Goal: Use online tool/utility: Utilize a website feature to perform a specific function

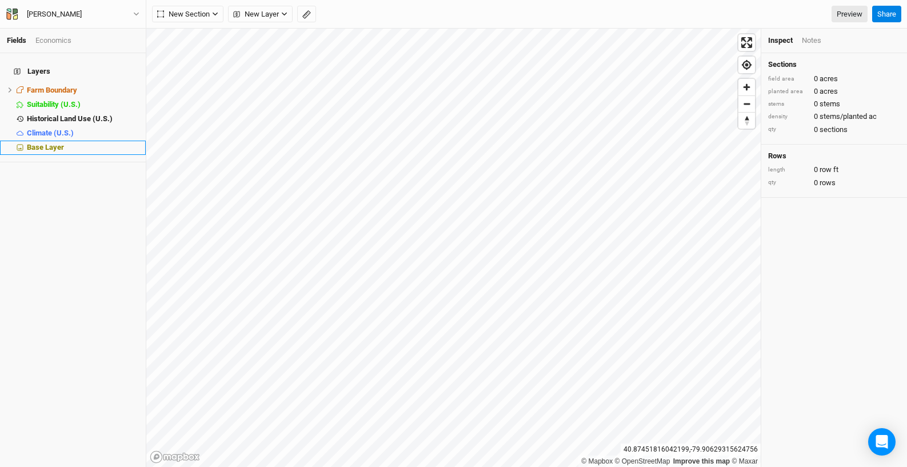
click at [50, 143] on span "Base Layer" at bounding box center [45, 147] width 37 height 9
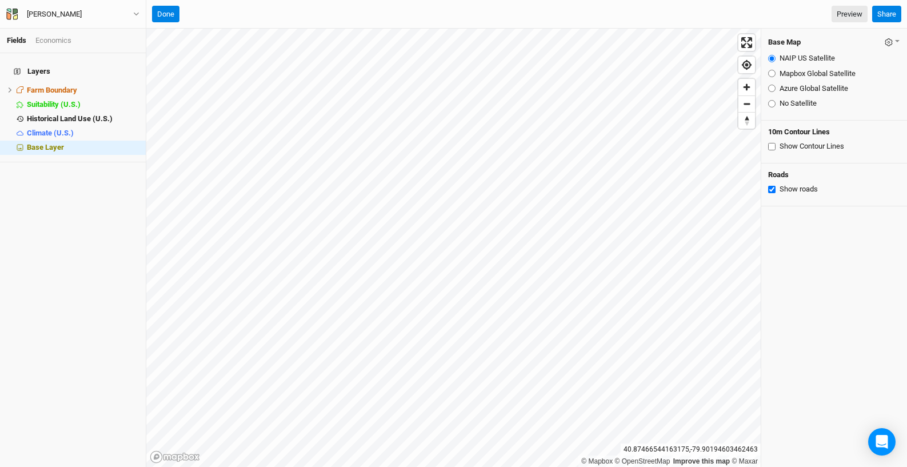
click at [769, 87] on input "Azure Global Satellite" at bounding box center [771, 88] width 7 height 7
radio input "true"
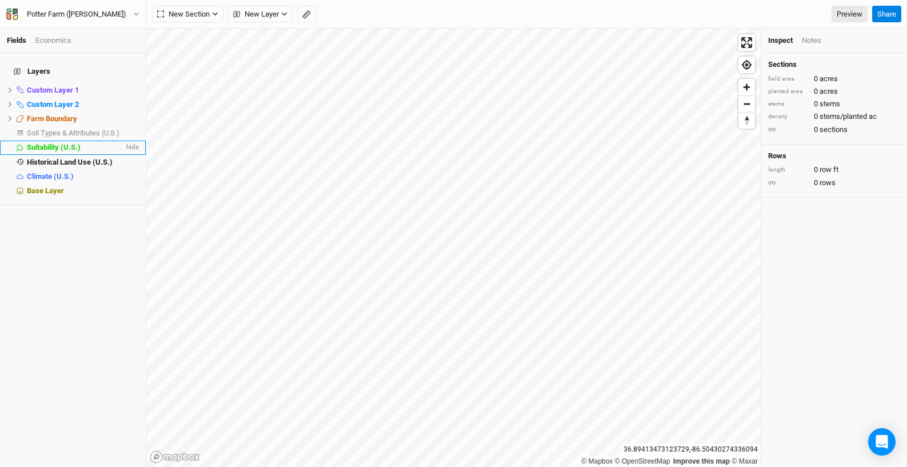
click at [47, 143] on span "Suitability (U.S.)" at bounding box center [54, 147] width 54 height 9
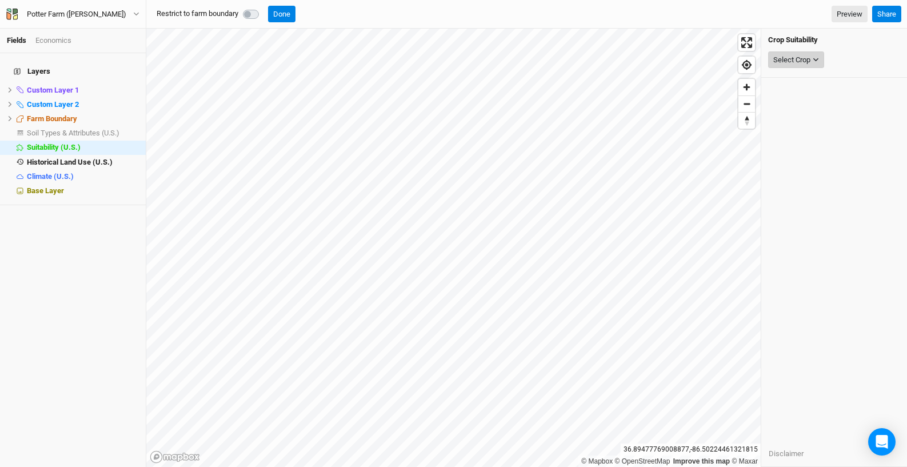
click at [810, 65] on button "Select Crop" at bounding box center [796, 59] width 56 height 17
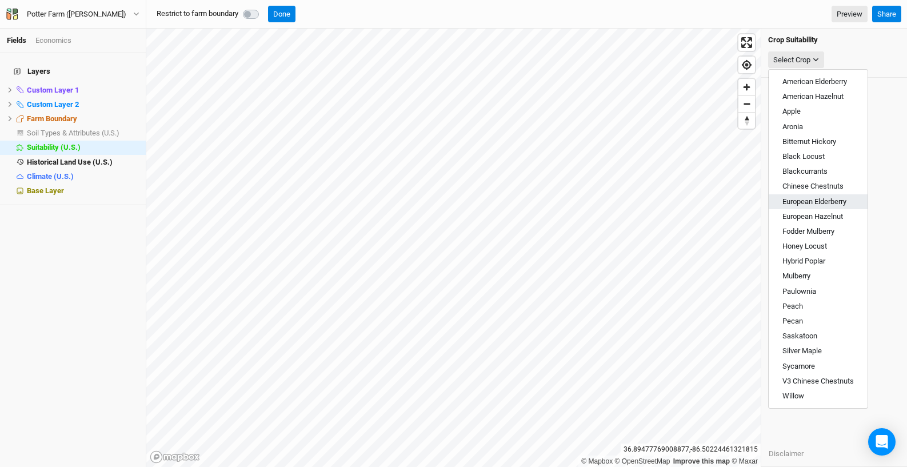
click at [820, 197] on span "European Elderberry" at bounding box center [814, 201] width 64 height 9
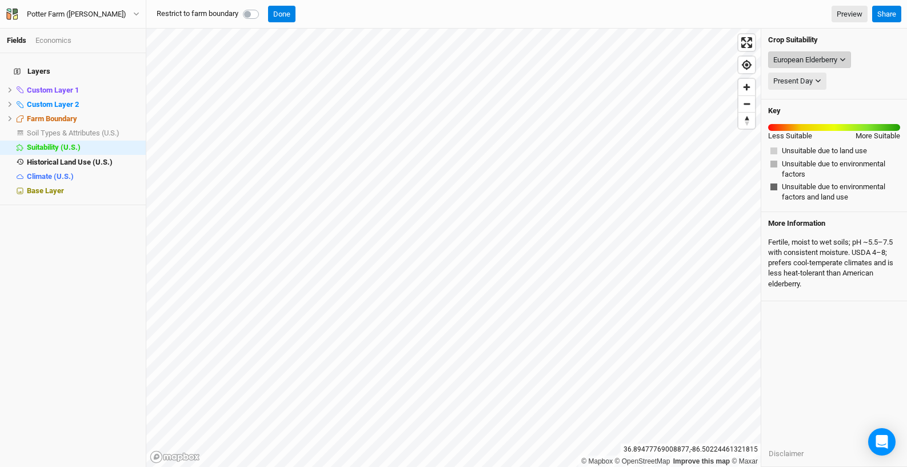
click at [842, 57] on icon "button" at bounding box center [842, 60] width 6 height 6
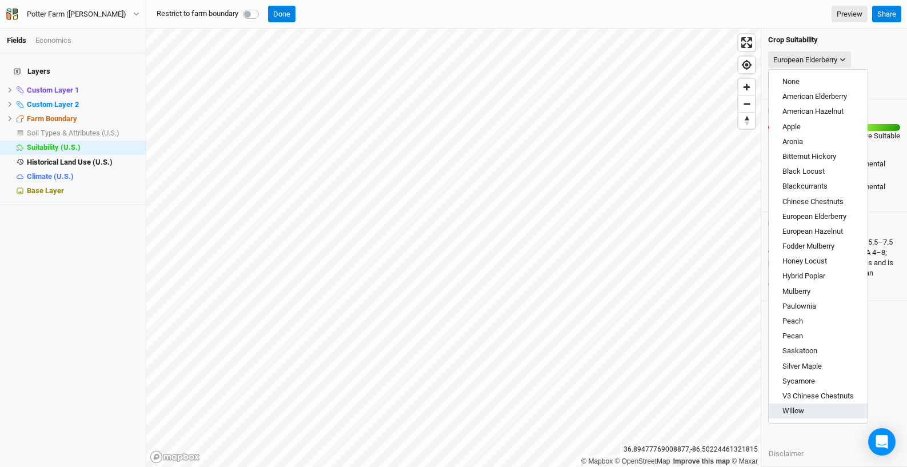
click at [819, 408] on button "Willow" at bounding box center [818, 410] width 99 height 15
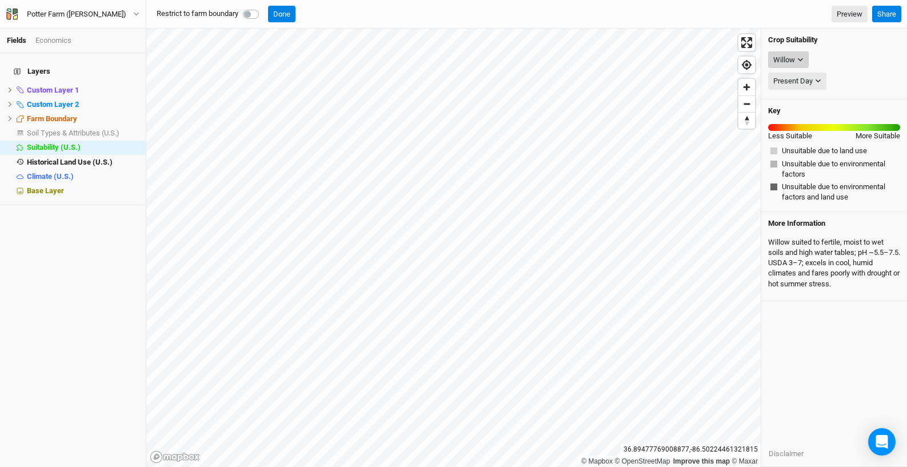
click at [802, 57] on icon "button" at bounding box center [800, 60] width 6 height 6
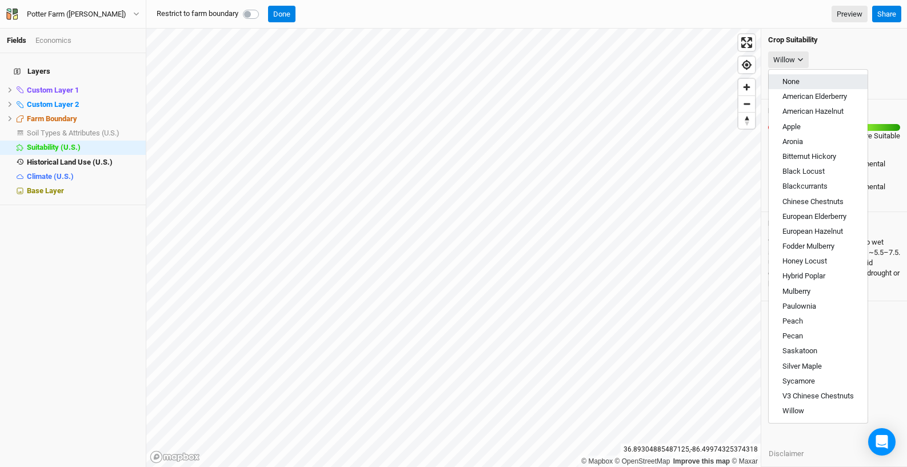
click at [798, 81] on span "None" at bounding box center [790, 81] width 17 height 9
